Goal: Task Accomplishment & Management: Use online tool/utility

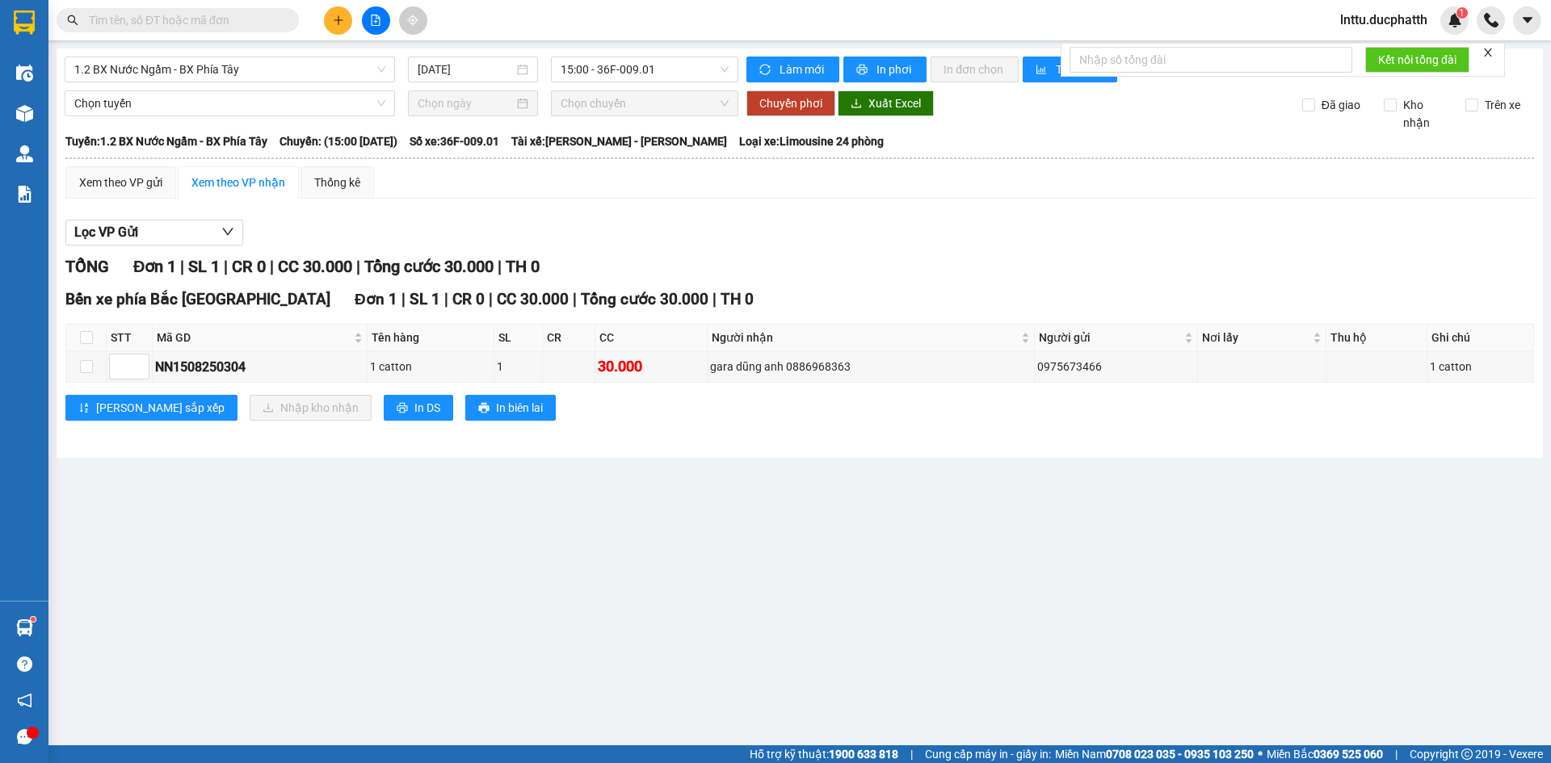
click at [121, 18] on input "text" at bounding box center [184, 20] width 191 height 18
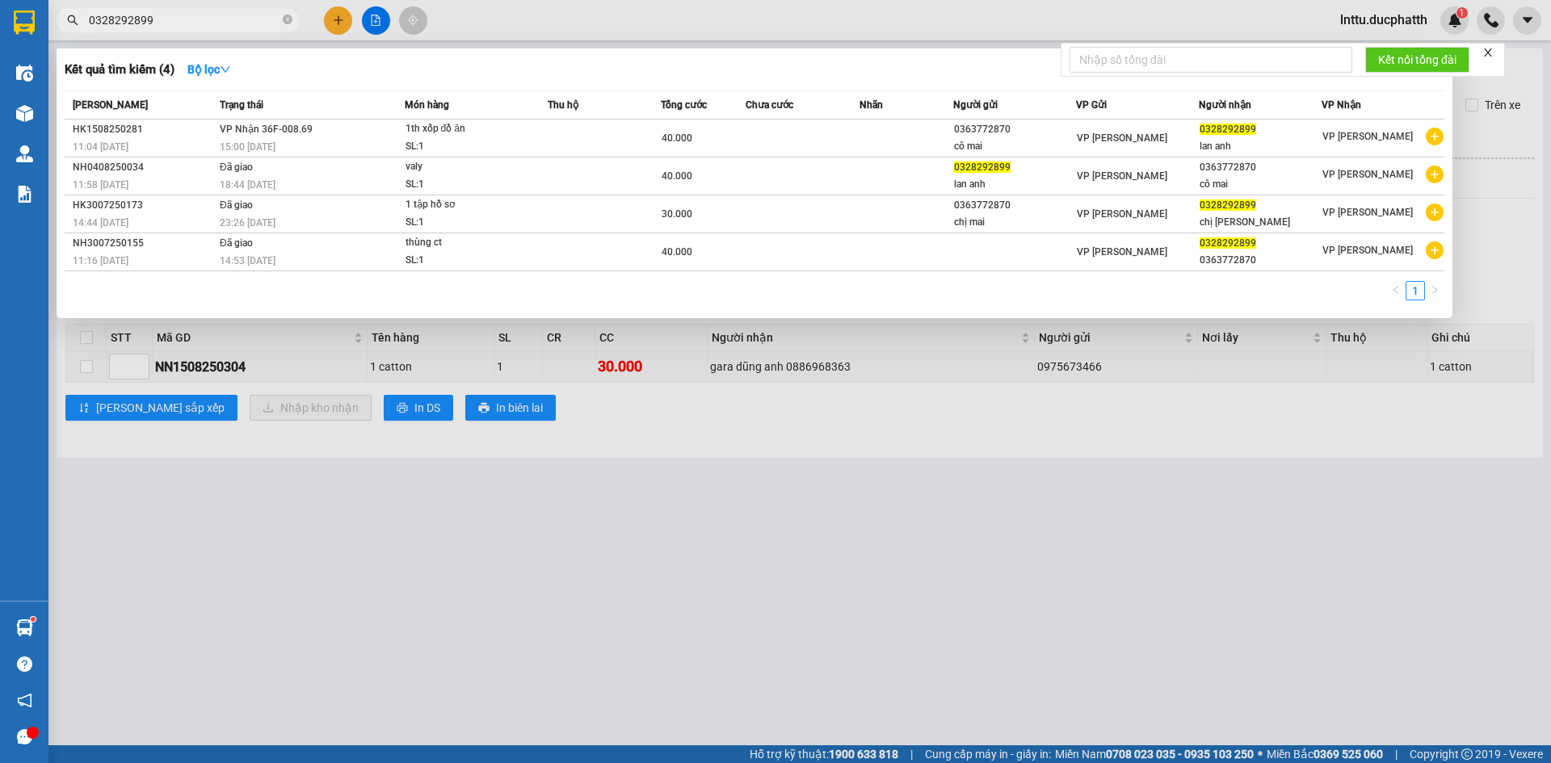
type input "0328292899"
click at [707, 418] on div at bounding box center [775, 381] width 1551 height 763
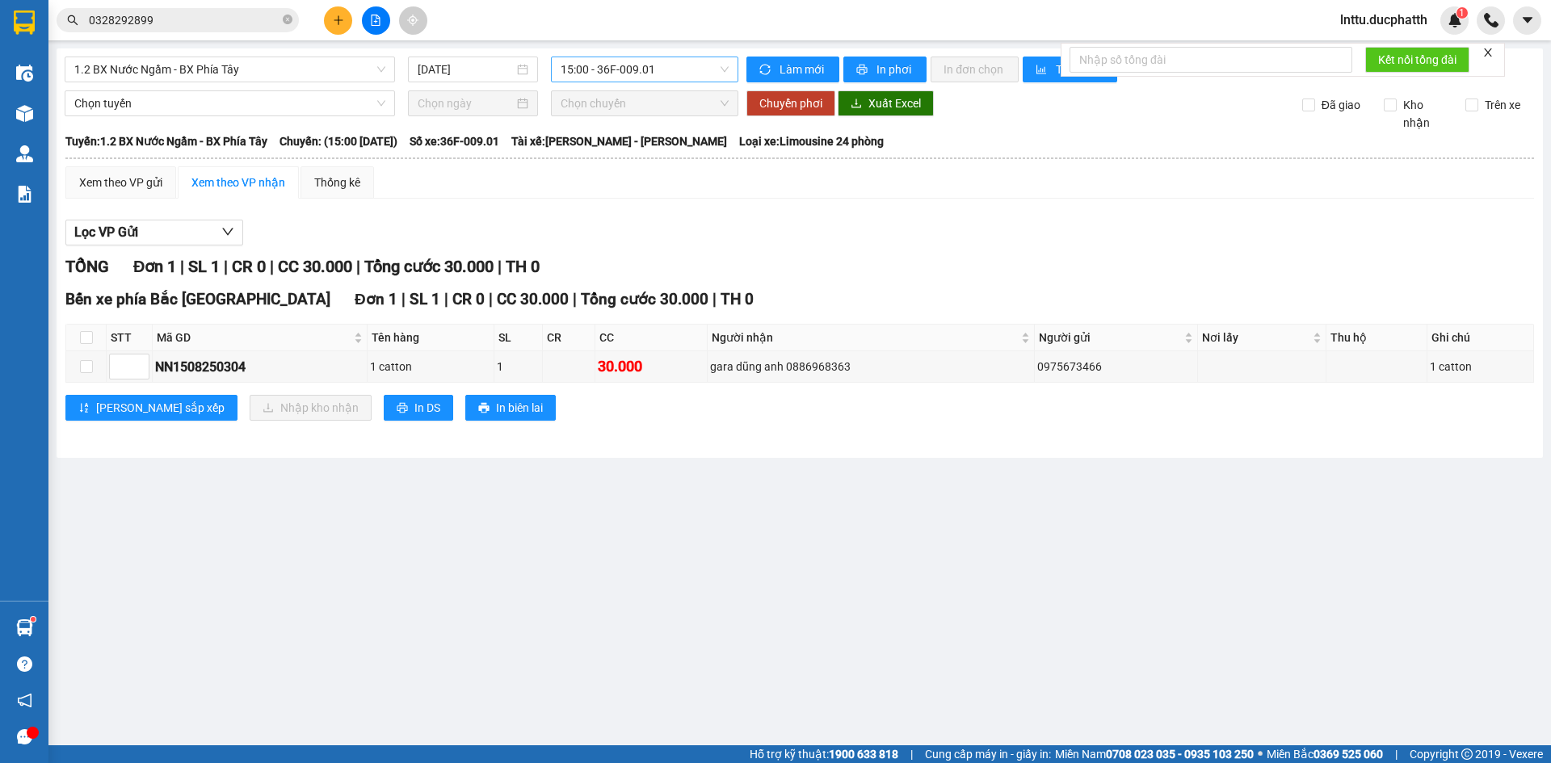
click at [637, 66] on span "15:00 - 36F-009.01" at bounding box center [645, 69] width 168 height 24
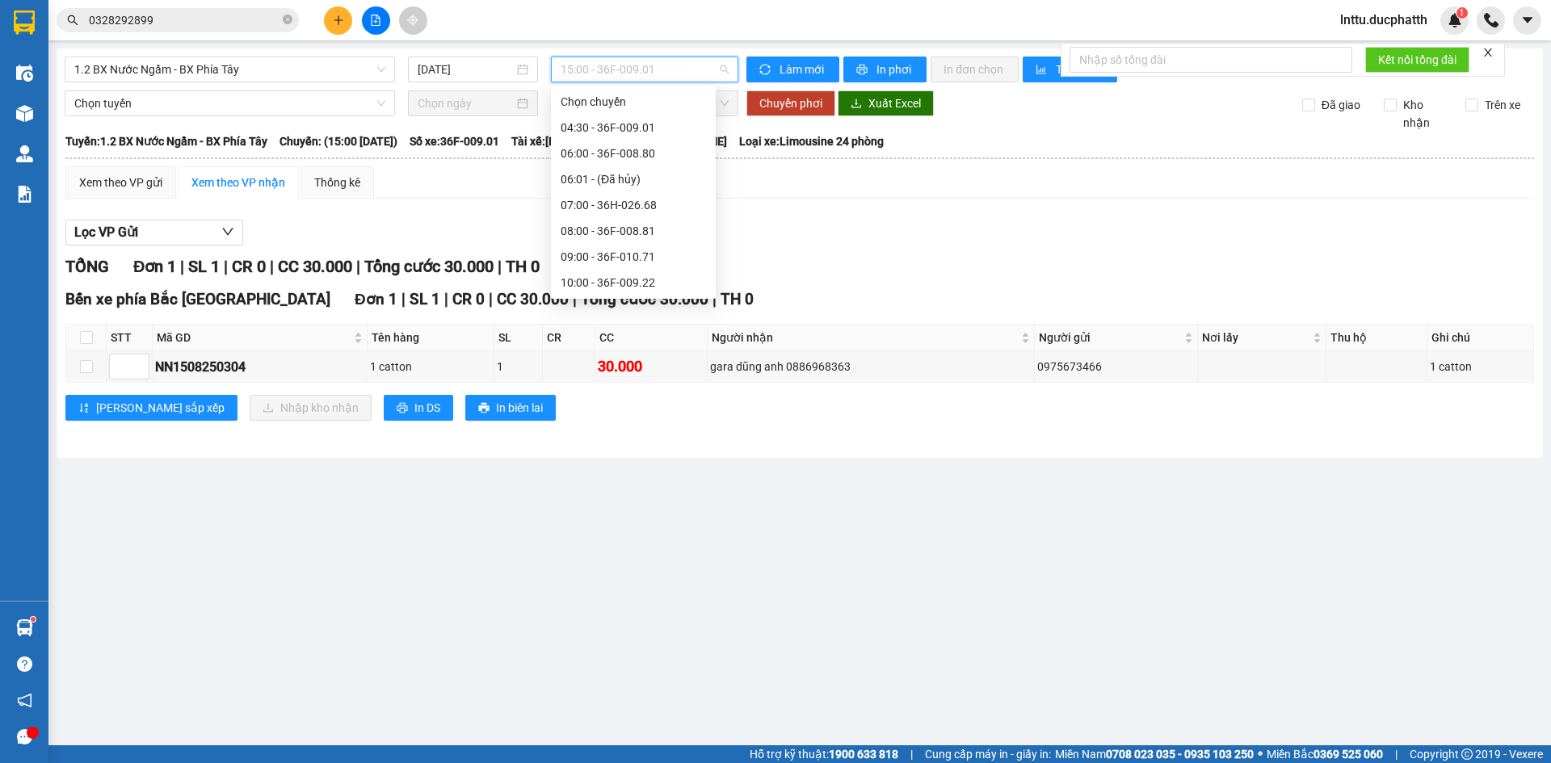
scroll to position [404, 0]
click at [629, 209] on div "16:00 - 36F-008.80" at bounding box center [633, 215] width 145 height 18
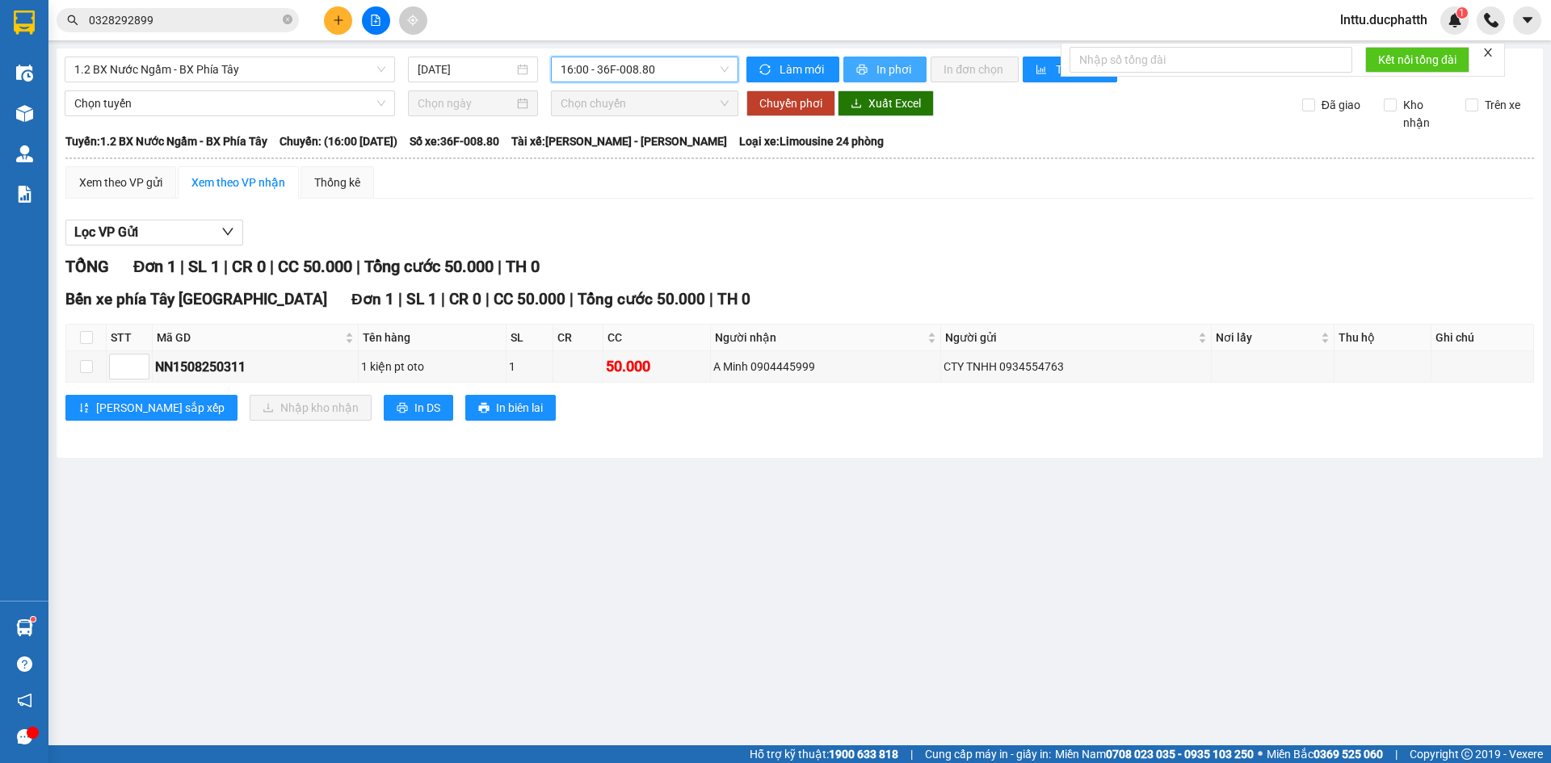
click at [881, 70] on span "In phơi" at bounding box center [895, 70] width 37 height 18
drag, startPoint x: 599, startPoint y: 176, endPoint x: 601, endPoint y: 90, distance: 85.7
click at [595, 166] on div "Xem theo VP gửi Xem theo VP nhận Thống kê" at bounding box center [799, 182] width 1469 height 32
click at [610, 71] on span "16:00 - 36F-008.80" at bounding box center [645, 69] width 168 height 24
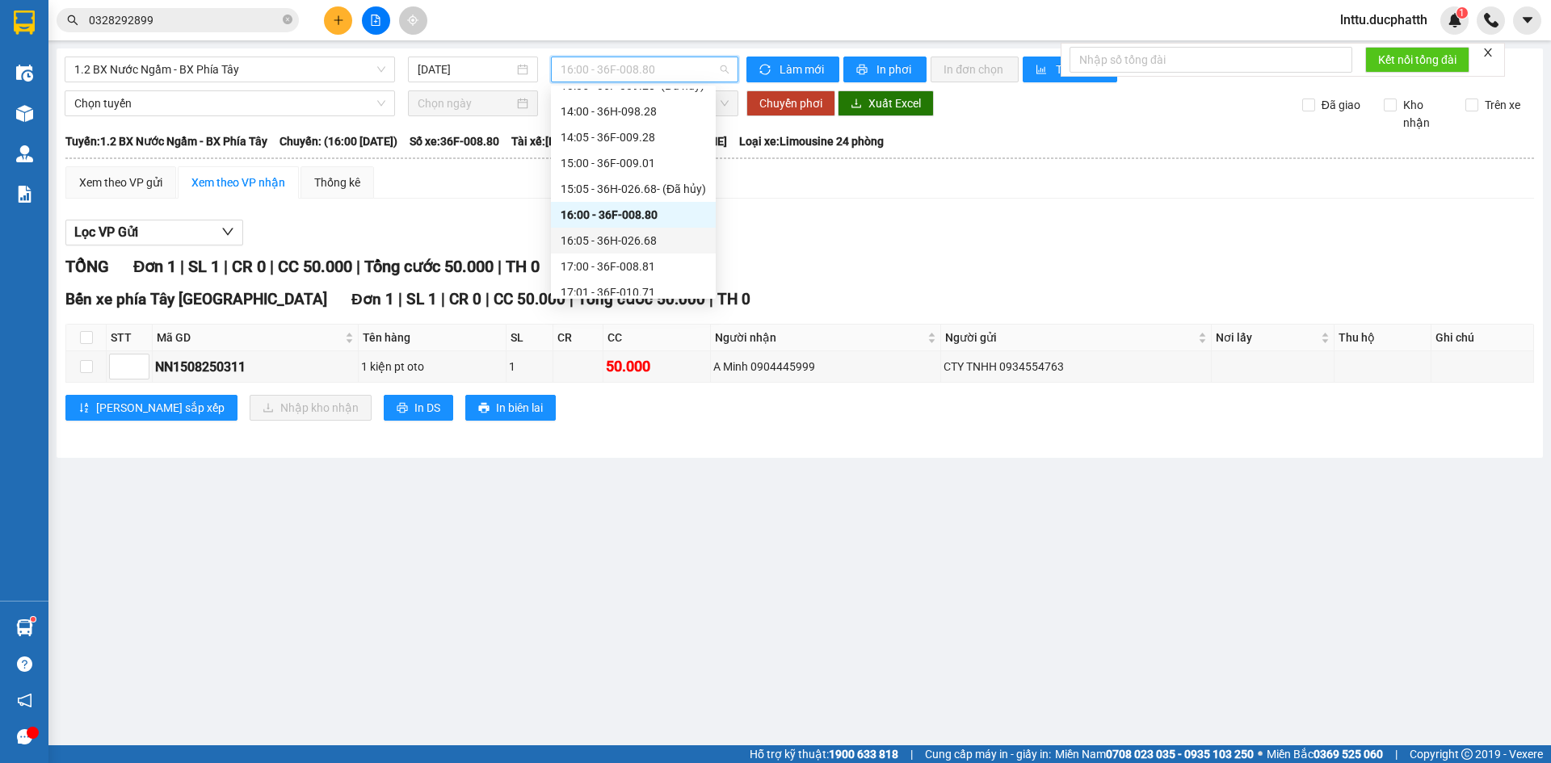
click at [639, 244] on div "16:05 - 36H-026.68" at bounding box center [633, 241] width 145 height 18
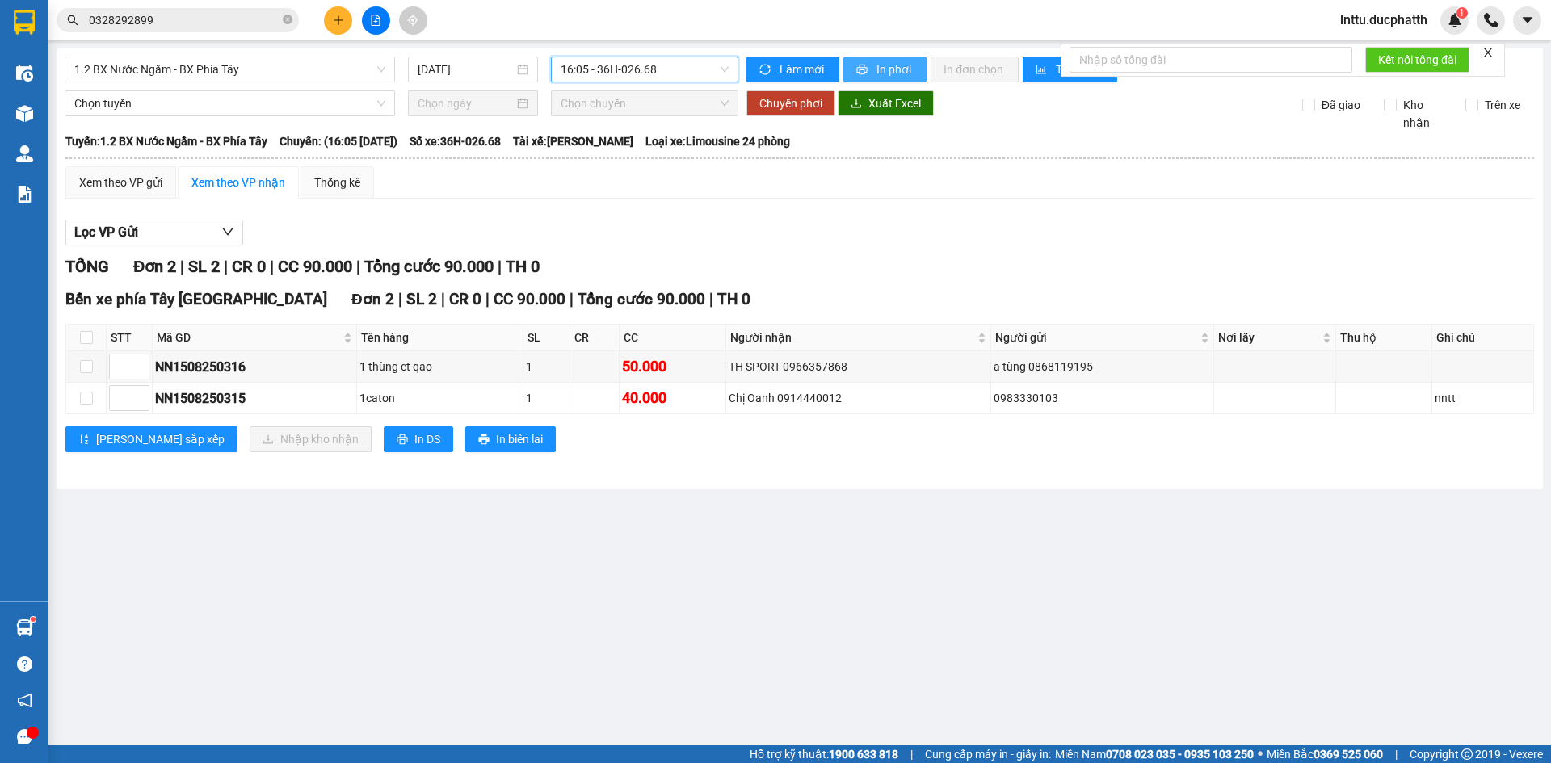
click at [882, 66] on span "In phơi" at bounding box center [895, 70] width 37 height 18
drag, startPoint x: 687, startPoint y: 171, endPoint x: 675, endPoint y: 119, distance: 53.9
click at [687, 170] on div "Xem theo VP gửi Xem theo VP nhận Thống kê" at bounding box center [799, 182] width 1469 height 32
click at [646, 70] on span "16:05 - 36H-026.68" at bounding box center [645, 69] width 168 height 24
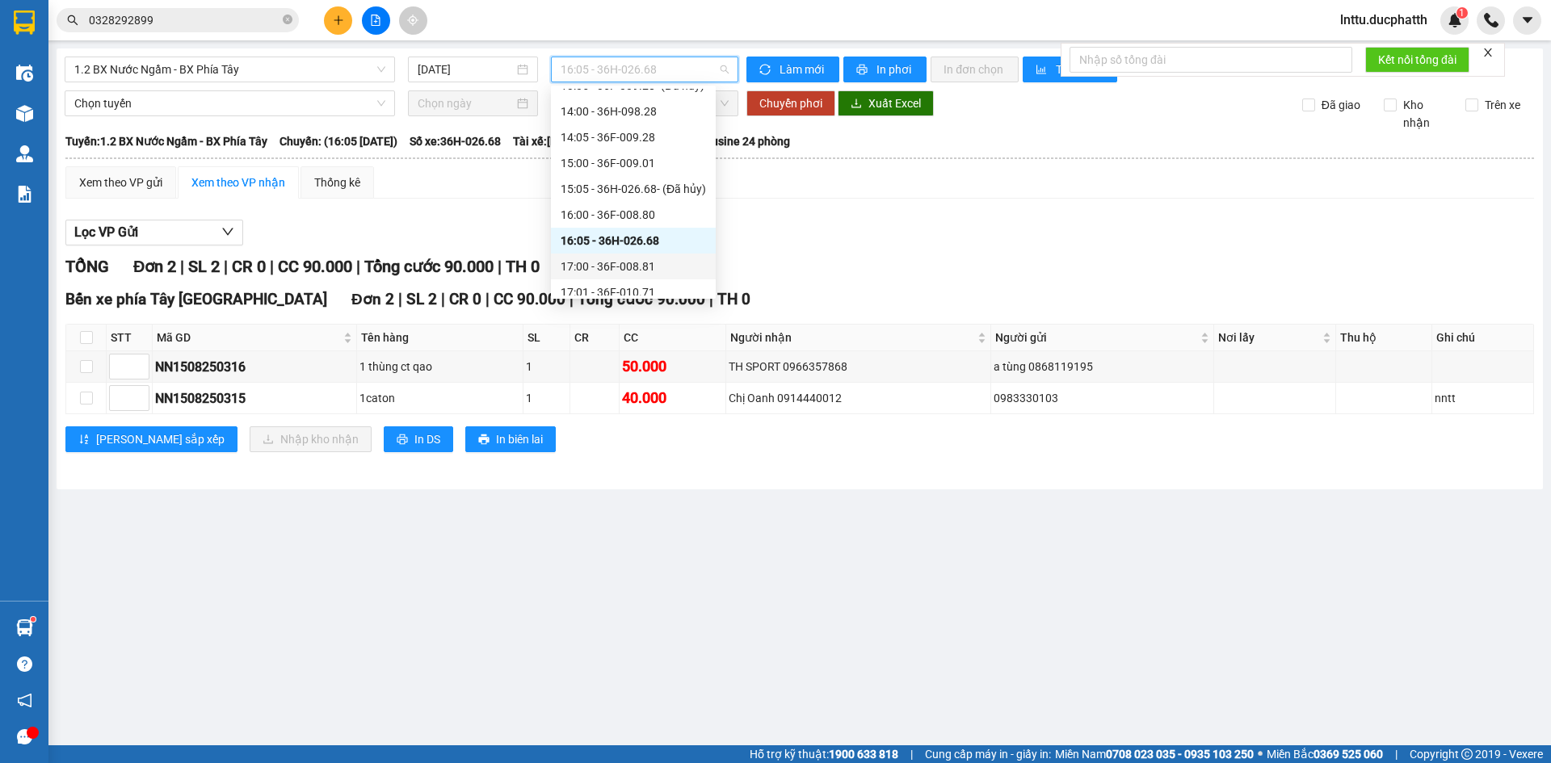
click at [620, 266] on div "17:00 - 36F-008.81" at bounding box center [633, 267] width 145 height 18
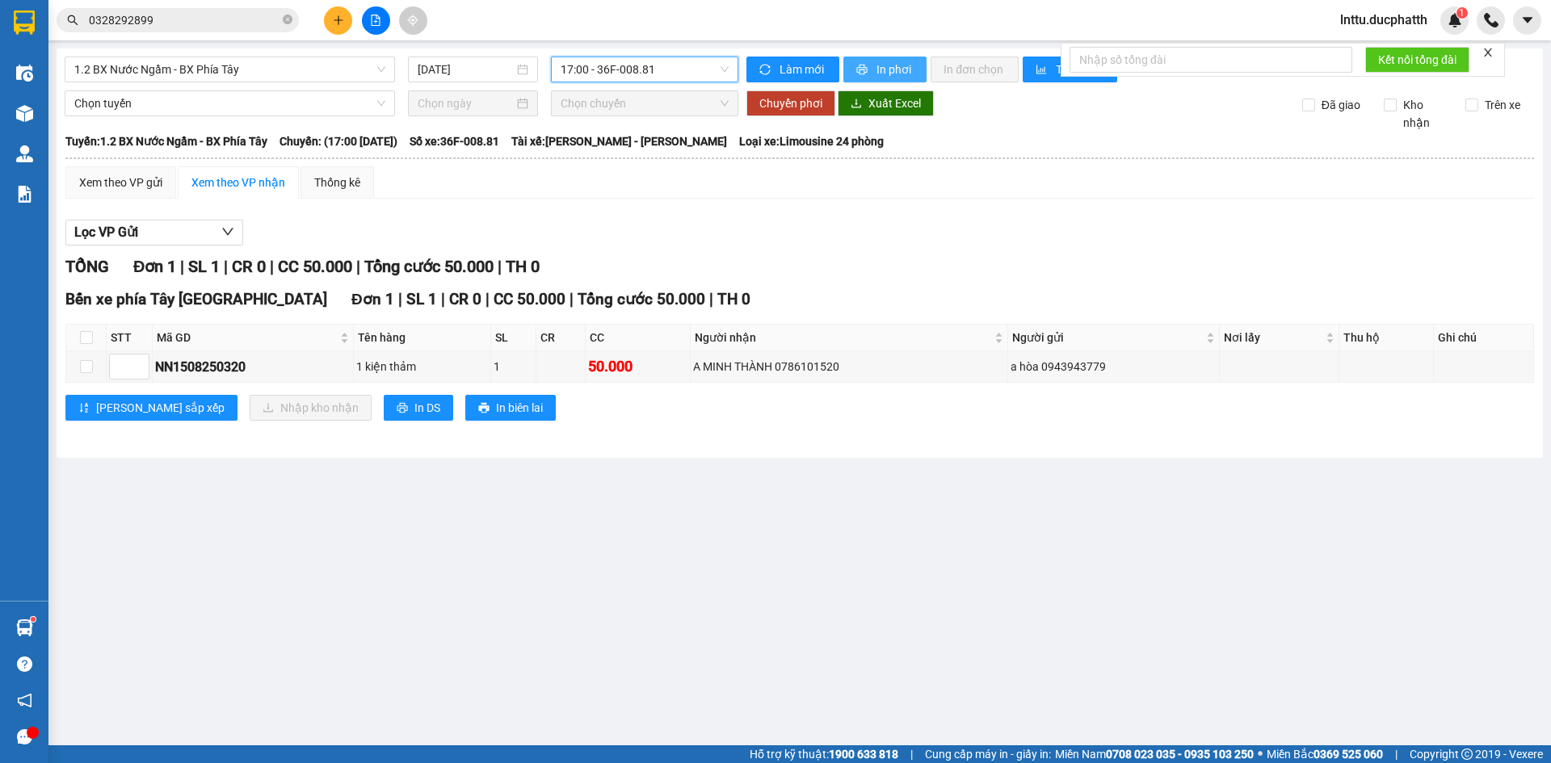
click at [880, 68] on span "In phơi" at bounding box center [895, 70] width 37 height 18
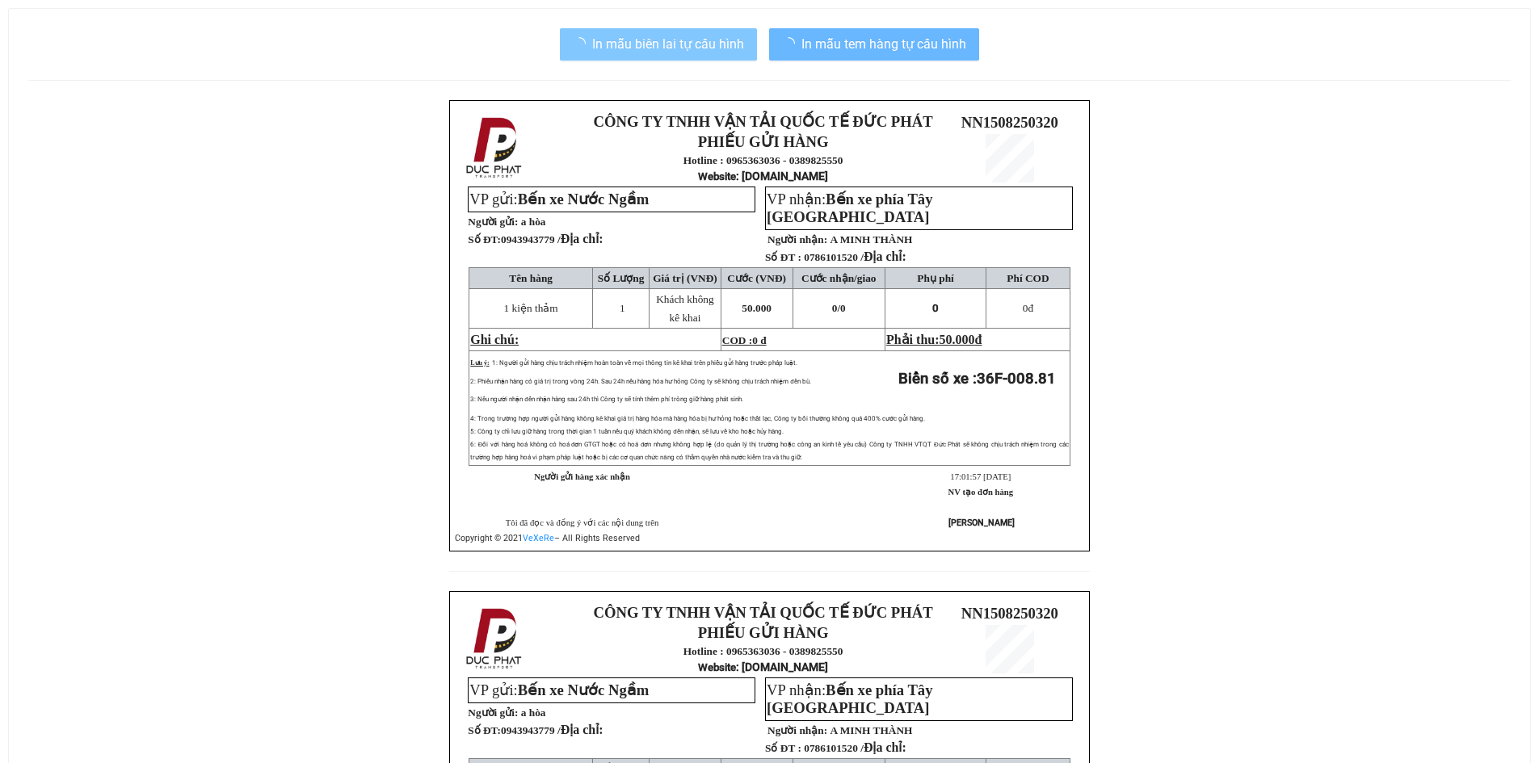
click at [709, 46] on span "In mẫu biên lai tự cấu hình" at bounding box center [668, 44] width 152 height 20
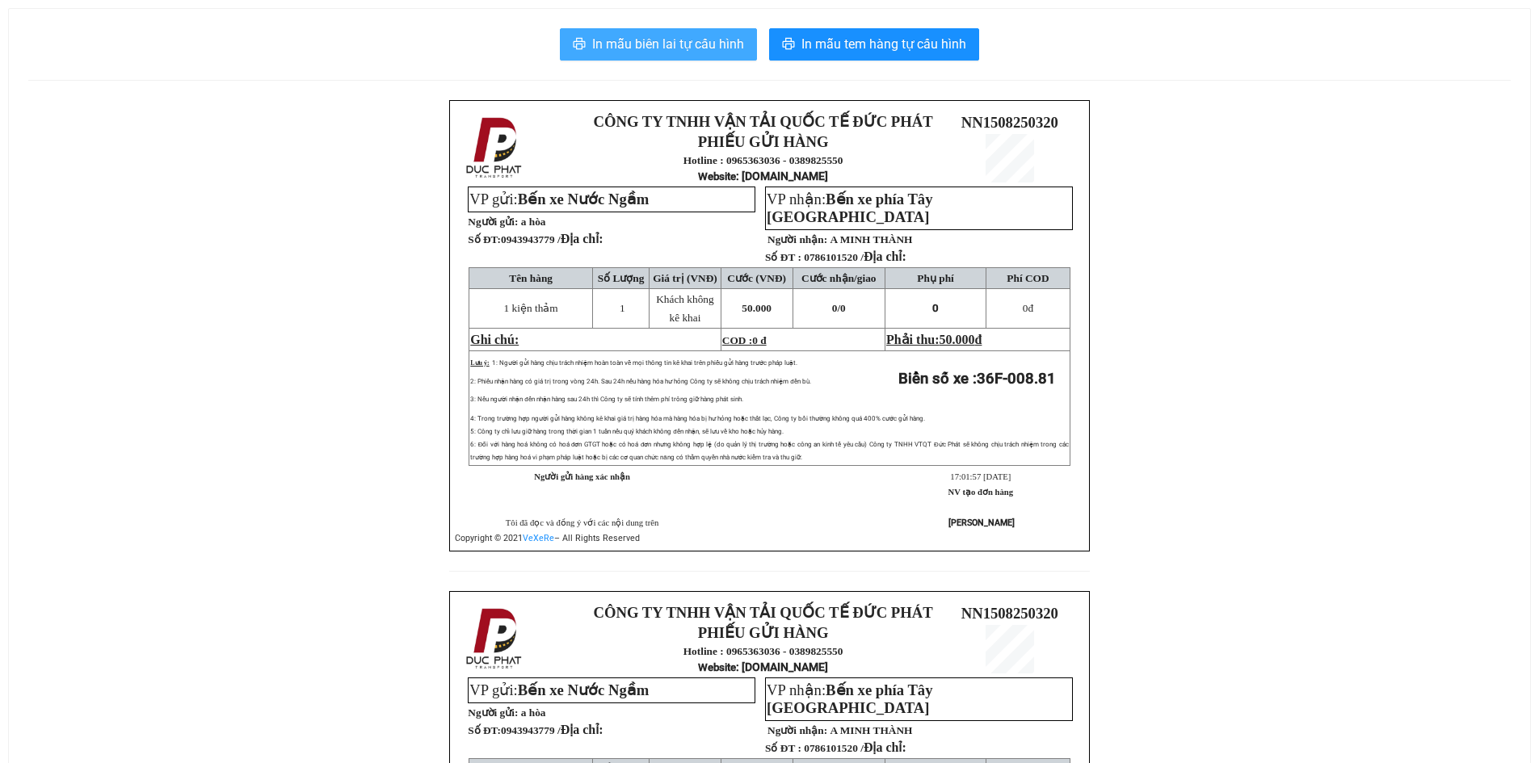
click at [692, 48] on span "In mẫu biên lai tự cấu hình" at bounding box center [668, 44] width 152 height 20
click at [215, 527] on div "CÔNG TY TNHH VẬN TẢI QUỐC TẾ ĐỨC PHÁT PHIẾU GỬI HÀNG Hotline : 0965363036 - 038…" at bounding box center [769, 591] width 1482 height 982
